Goal: Information Seeking & Learning: Learn about a topic

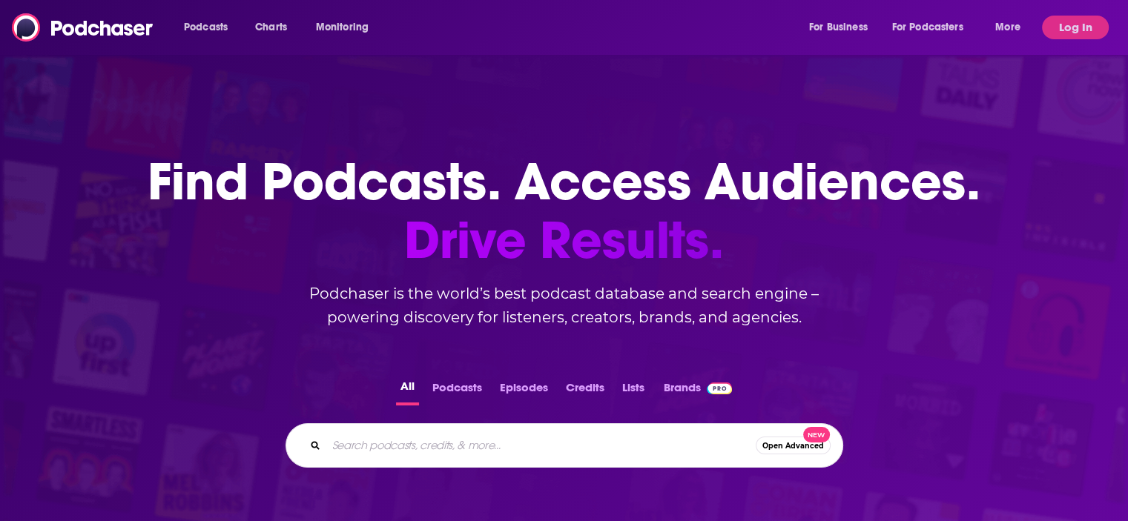
click at [373, 449] on input "Search podcasts, credits, & more..." at bounding box center [540, 446] width 429 height 24
type input "tppn"
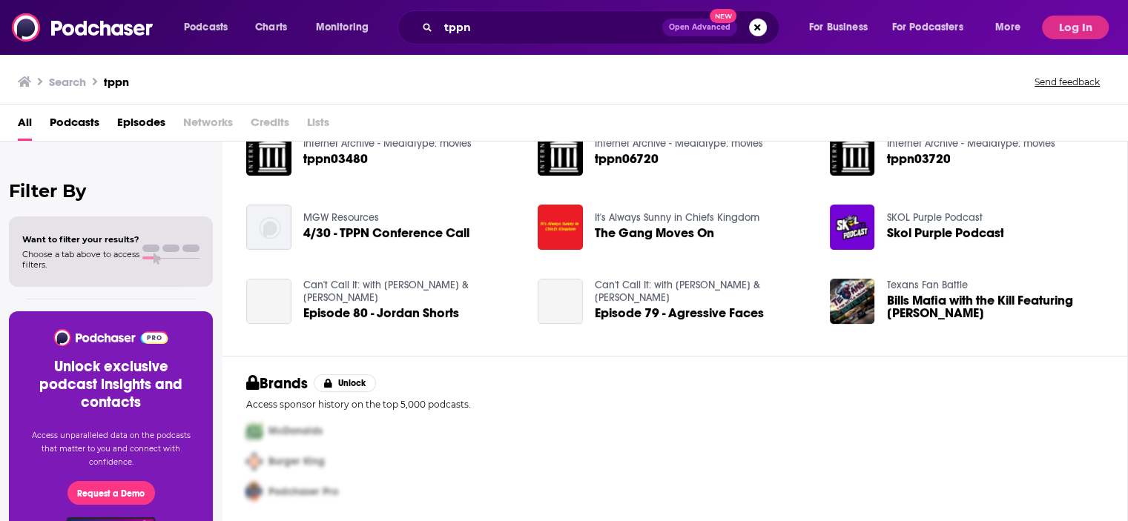
scroll to position [266, 0]
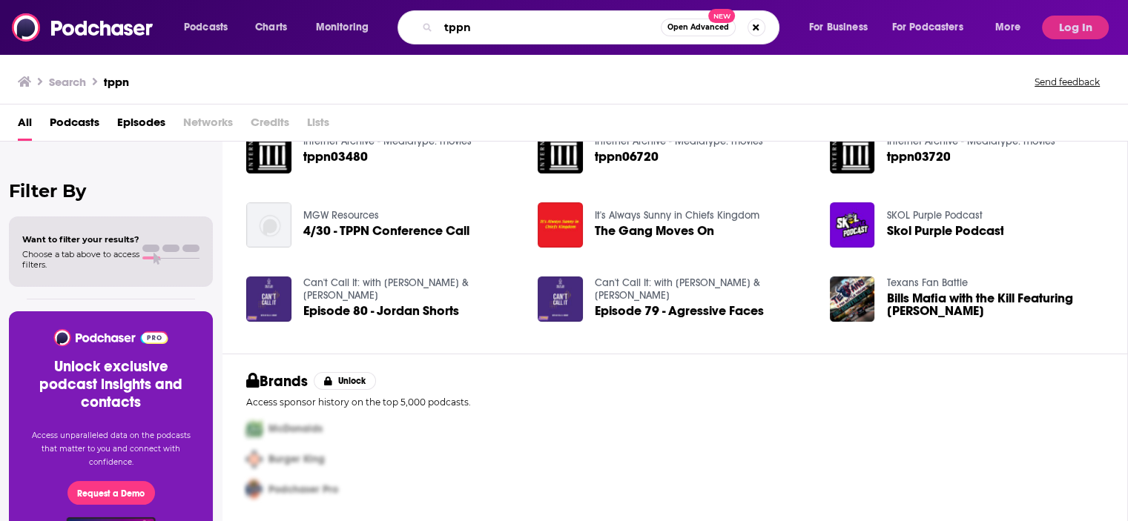
click at [455, 17] on input "tppn" at bounding box center [549, 28] width 222 height 24
type input "tbpn"
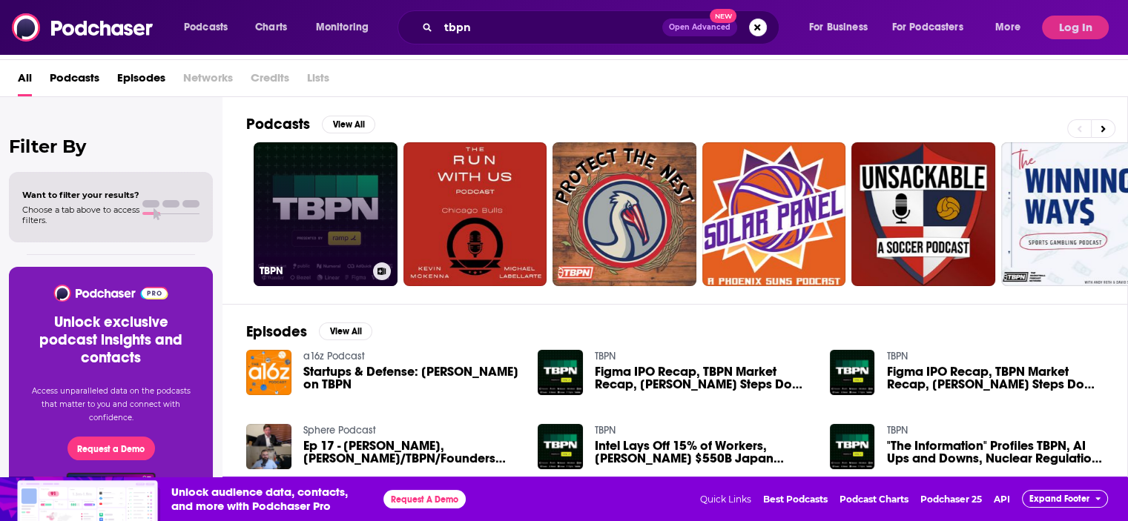
click at [327, 217] on link "TBPN" at bounding box center [326, 214] width 144 height 144
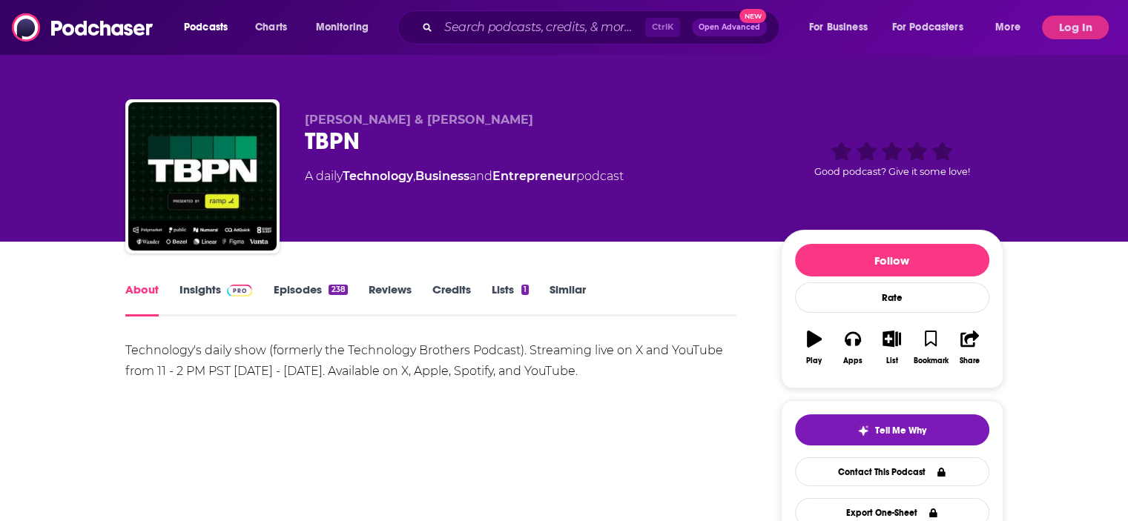
scroll to position [74, 0]
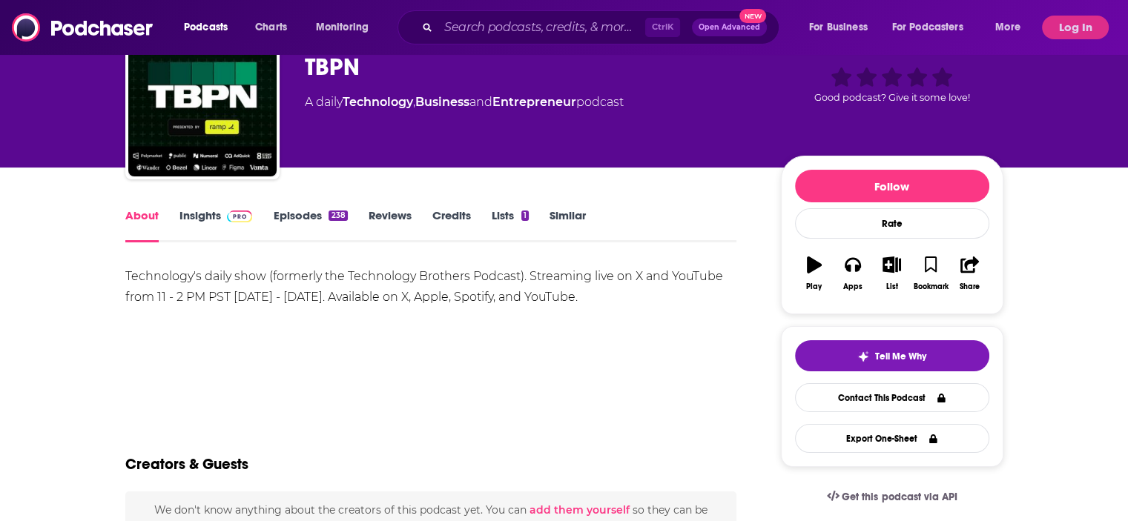
click at [205, 220] on link "Insights" at bounding box center [215, 225] width 73 height 34
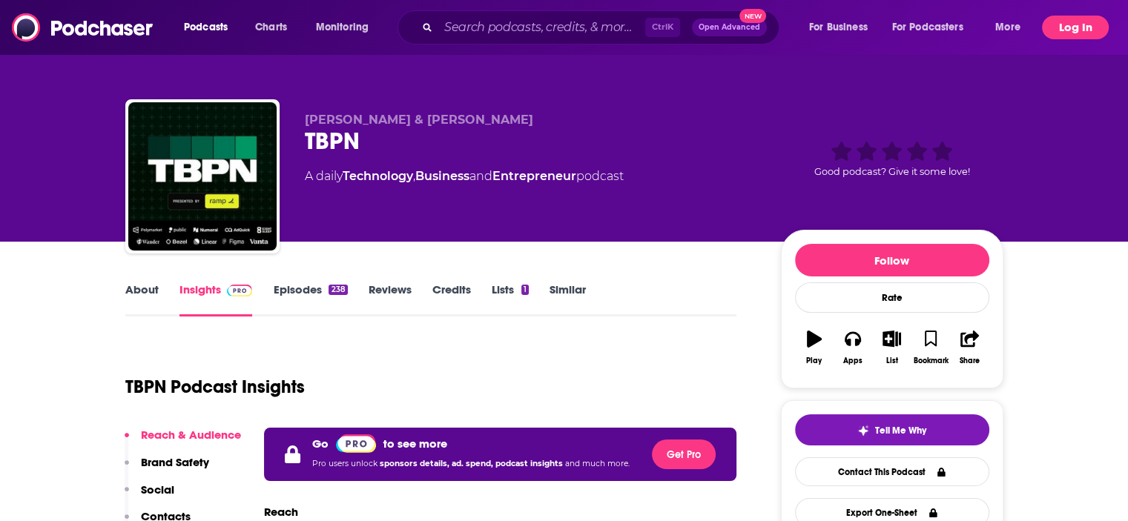
click at [1046, 26] on button "Log In" at bounding box center [1075, 28] width 67 height 24
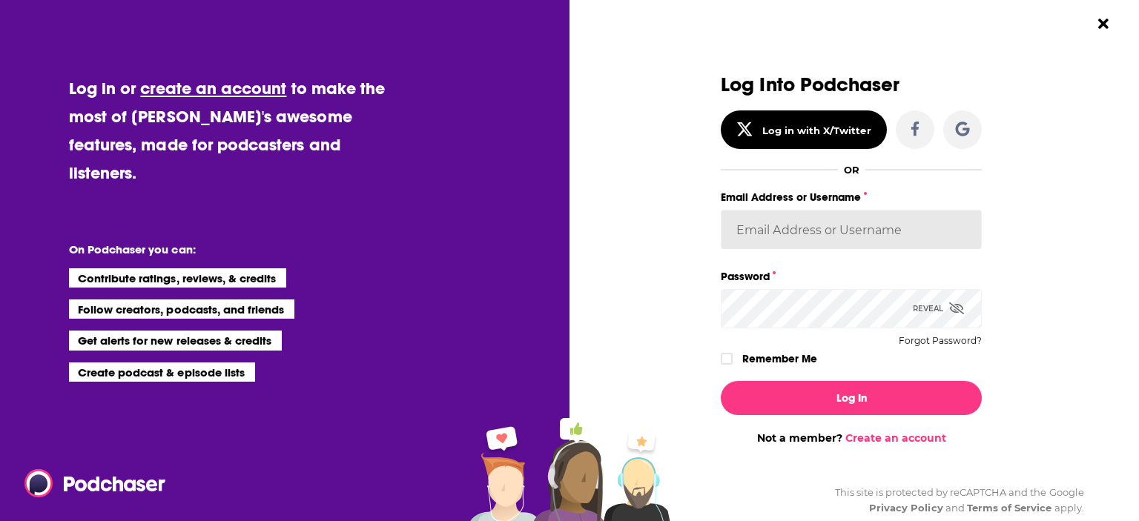
click at [812, 240] on input "Email Address or Username" at bounding box center [851, 230] width 261 height 40
click at [807, 231] on input "Email Address or Username" at bounding box center [851, 230] width 261 height 40
type input "[PERSON_NAME][EMAIL_ADDRESS][PERSON_NAME][DOMAIN_NAME]"
click at [721, 381] on button "Log In" at bounding box center [851, 398] width 261 height 34
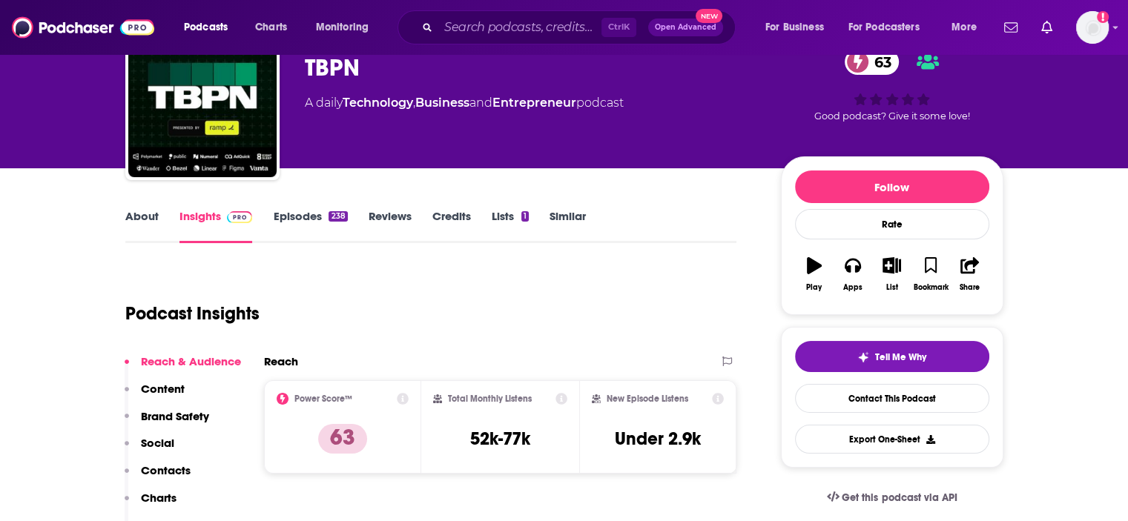
scroll to position [74, 0]
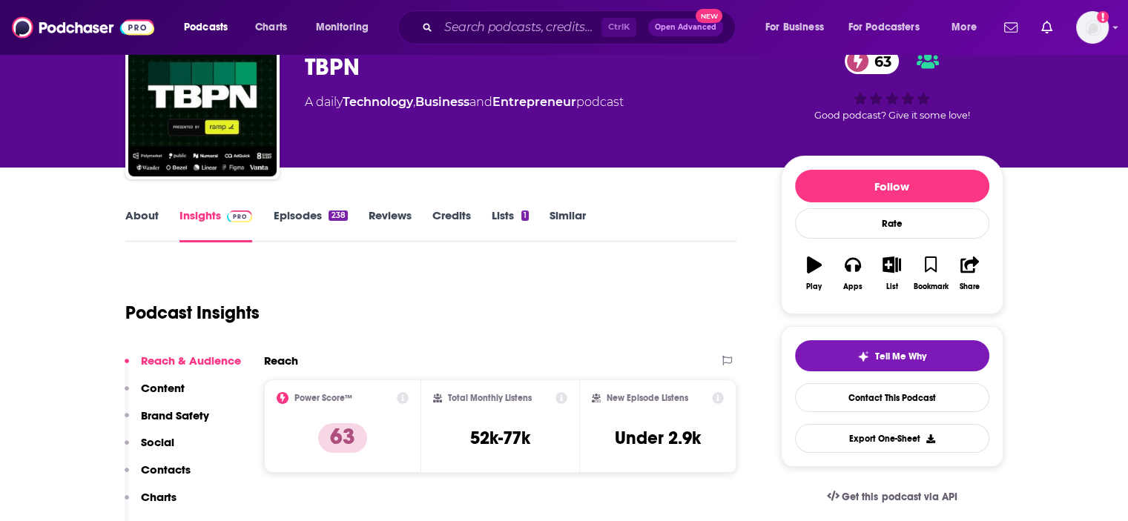
click at [295, 215] on link "Episodes 238" at bounding box center [310, 225] width 74 height 34
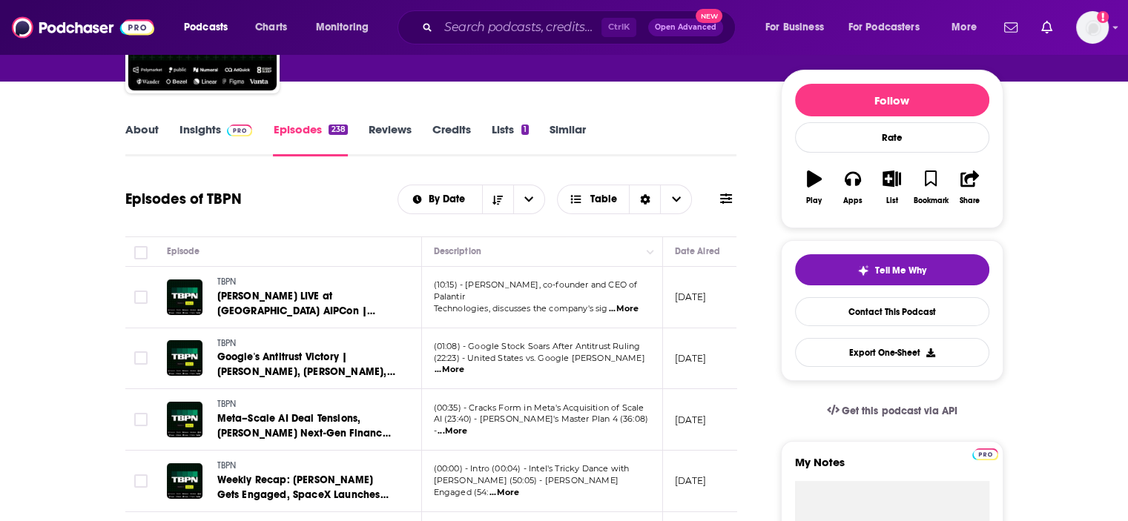
scroll to position [222, 0]
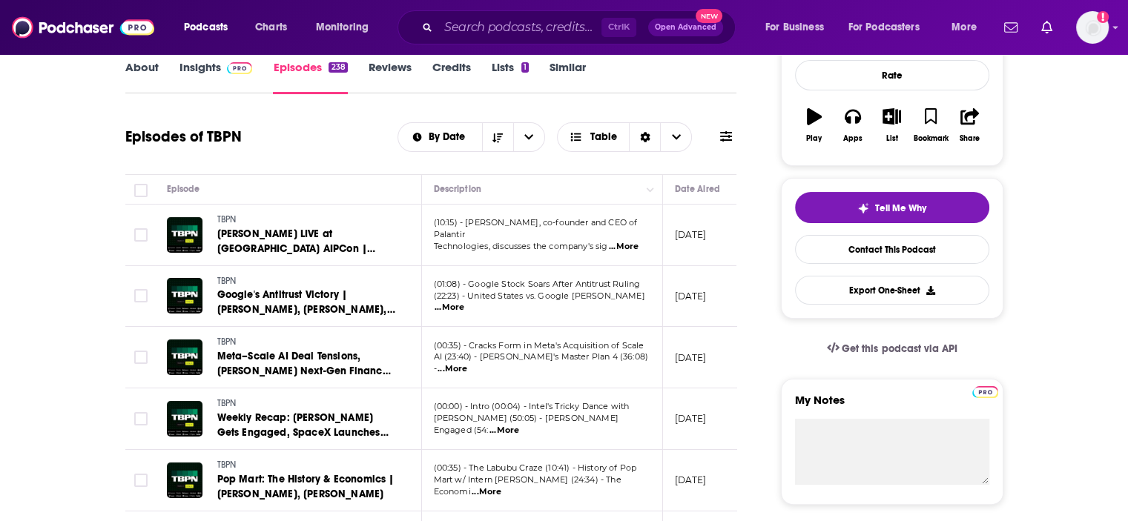
click at [631, 241] on span "...More" at bounding box center [624, 247] width 30 height 12
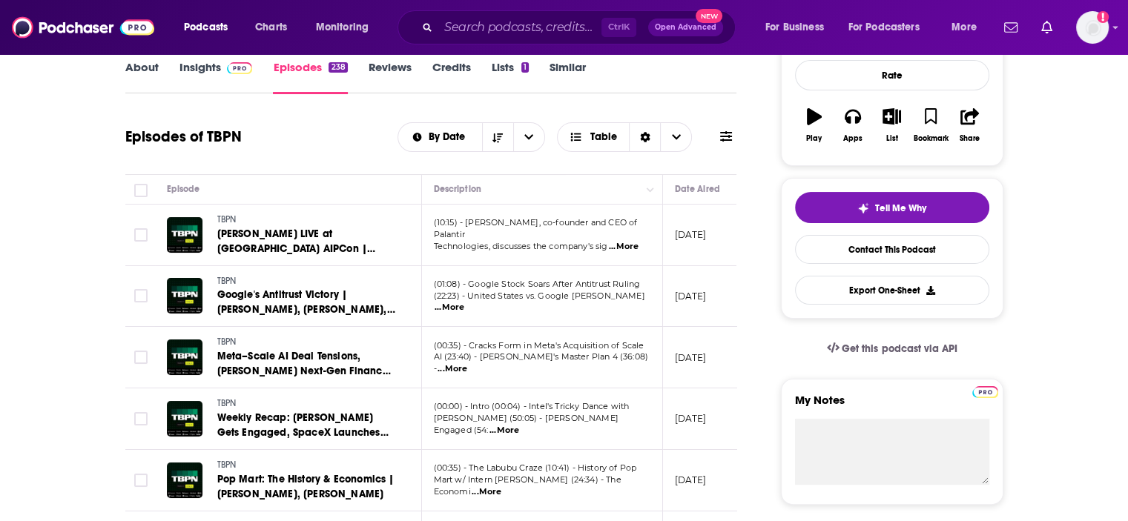
click at [195, 64] on link "Insights" at bounding box center [215, 77] width 73 height 34
